Goal: Answer question/provide support

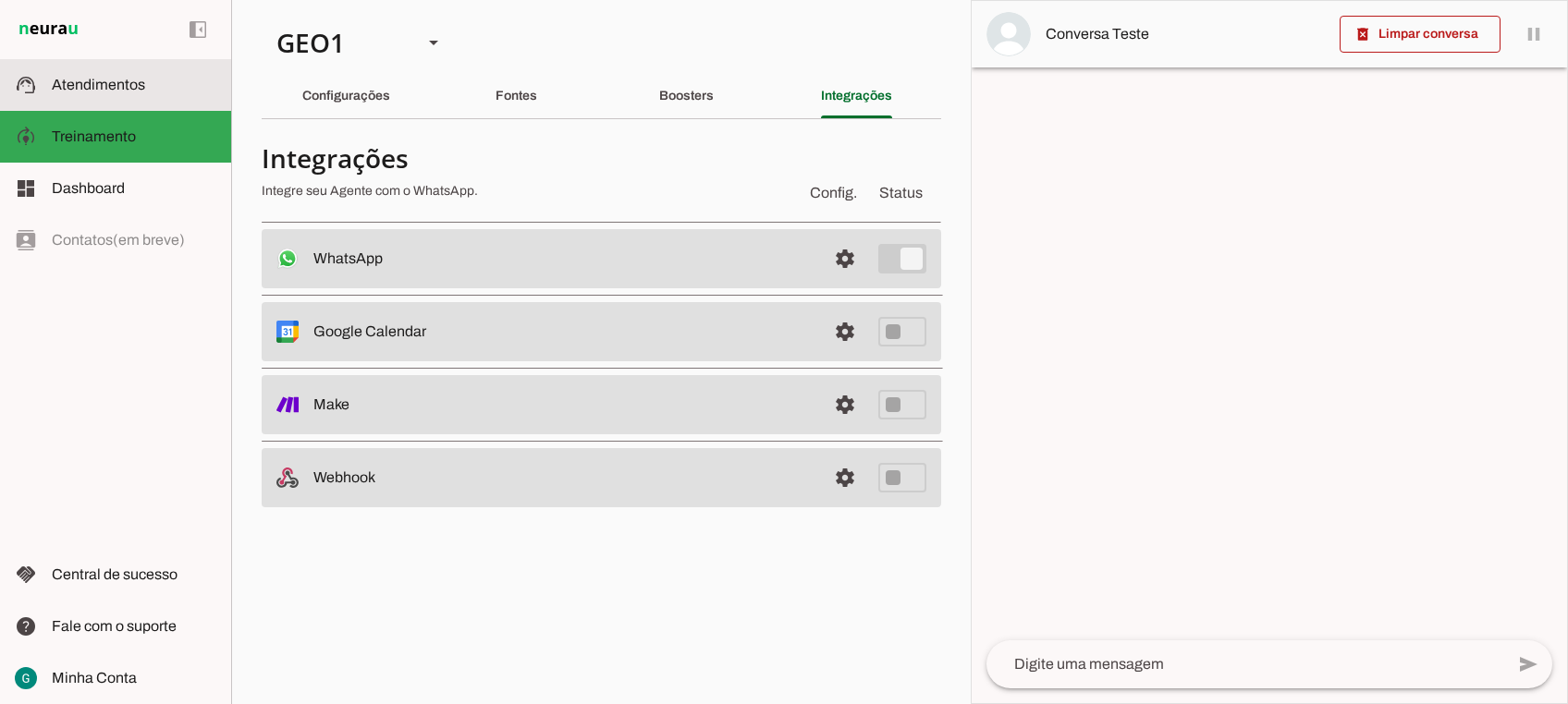
click at [114, 85] on span "Atendimentos" at bounding box center [99, 84] width 94 height 15
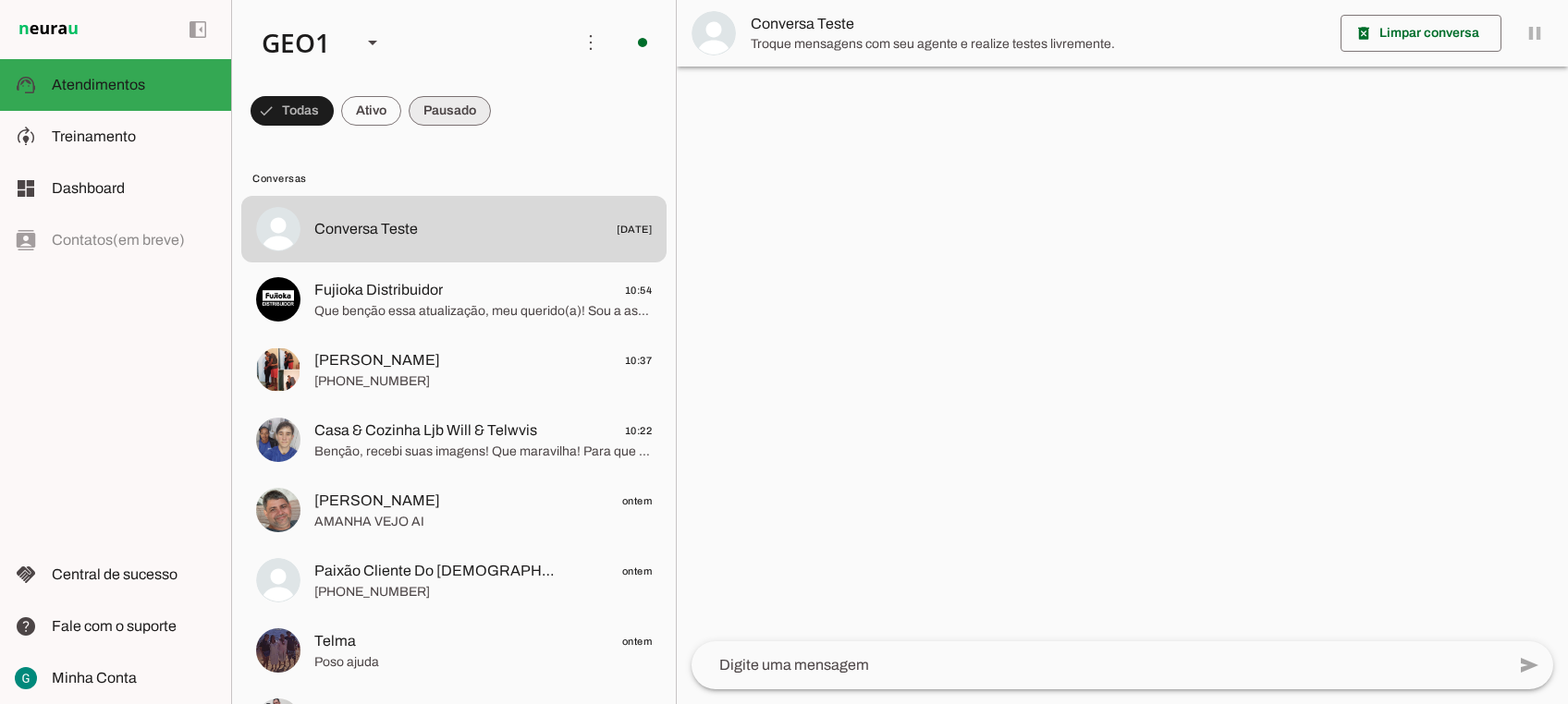
click at [457, 112] on span at bounding box center [449, 111] width 82 height 44
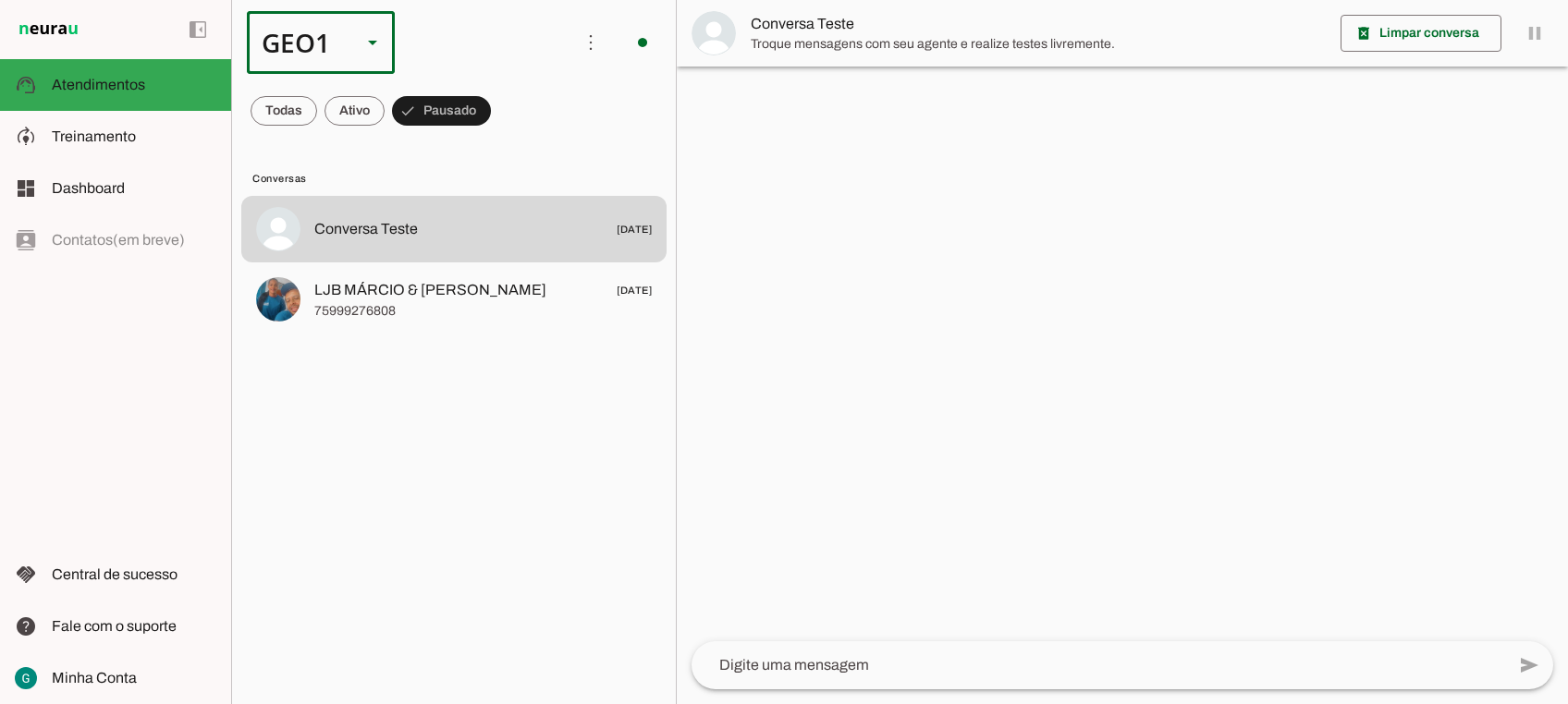
click at [367, 37] on slot at bounding box center [372, 42] width 22 height 22
click at [493, 144] on md-item "GEO2" at bounding box center [567, 170] width 148 height 52
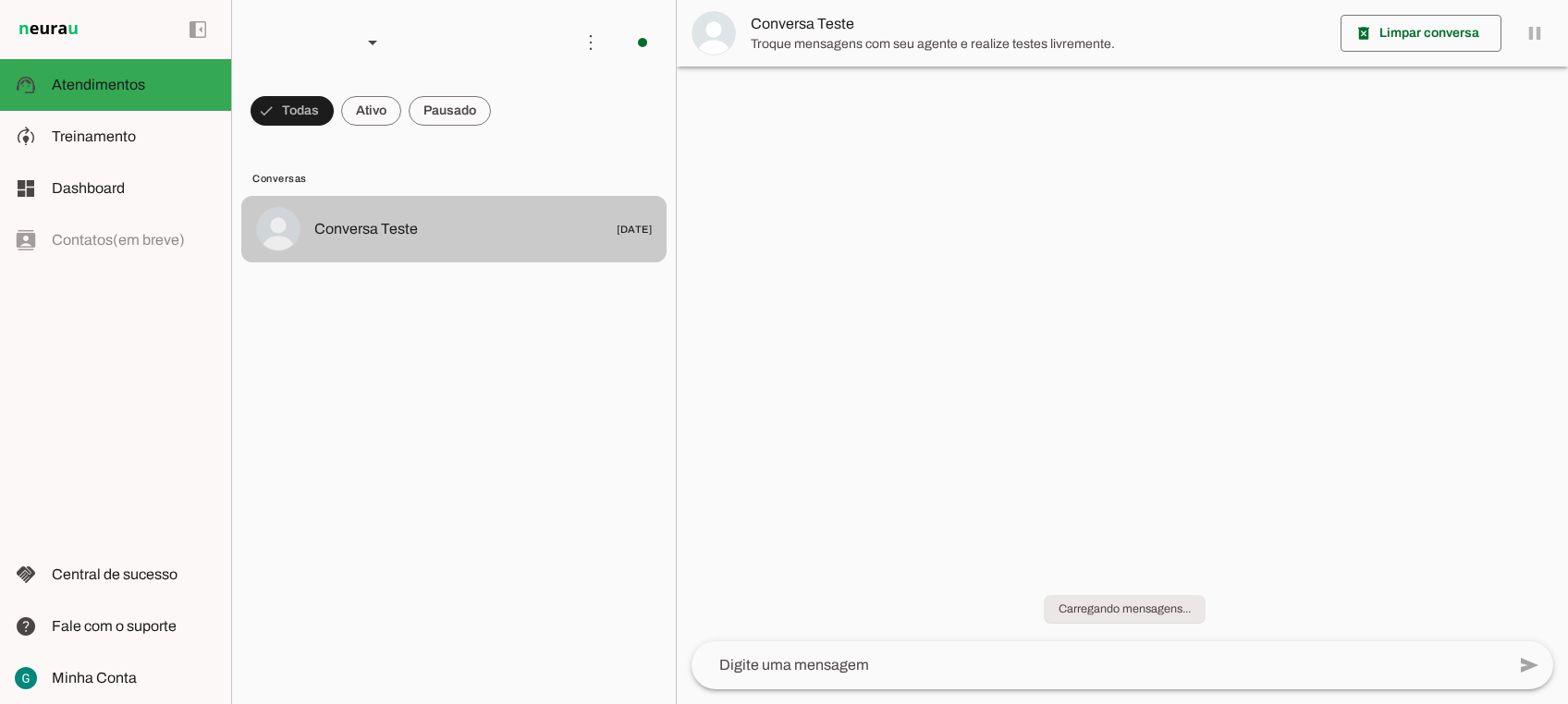
click at [451, 107] on span at bounding box center [449, 111] width 82 height 44
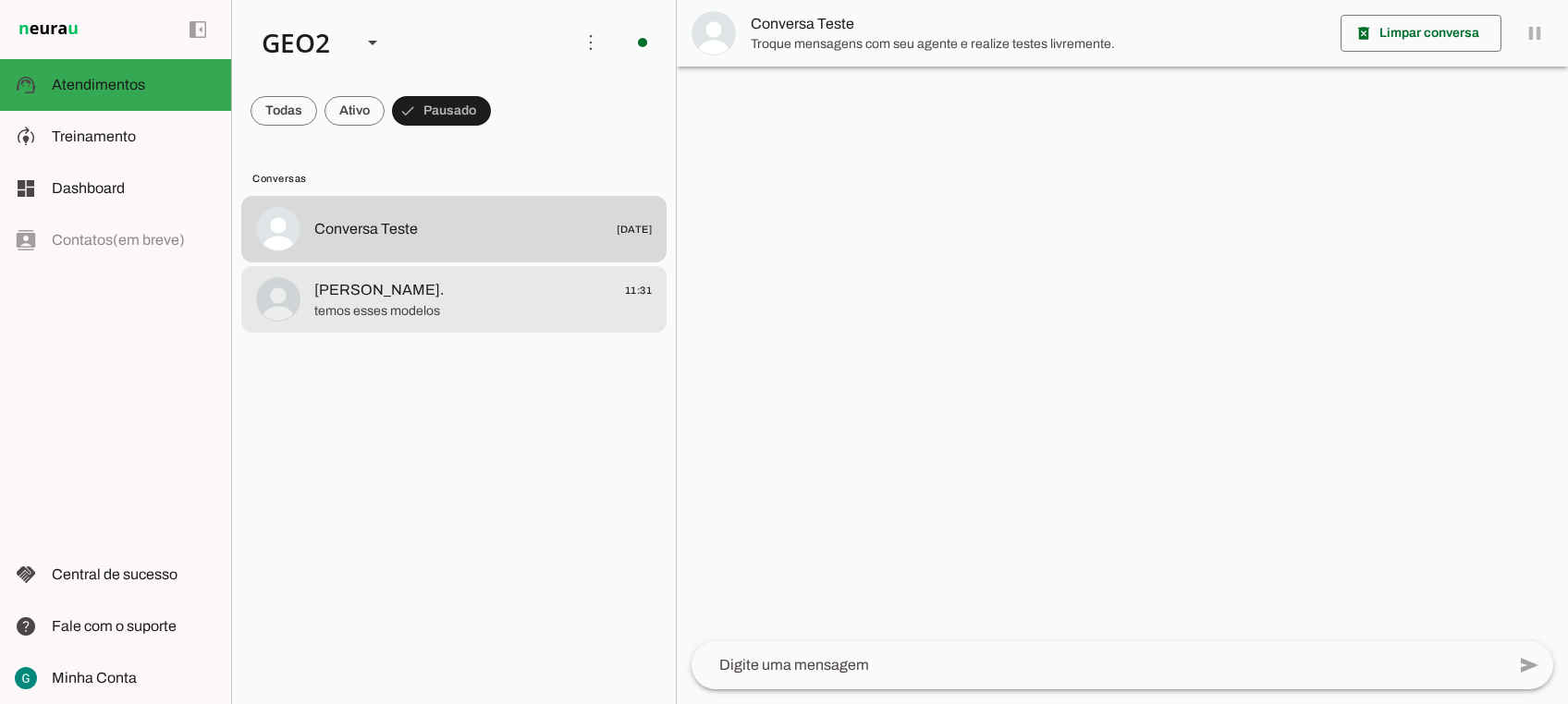
click at [410, 314] on span "temos esses modelos" at bounding box center [483, 310] width 338 height 18
